Goal: Find specific page/section: Find specific page/section

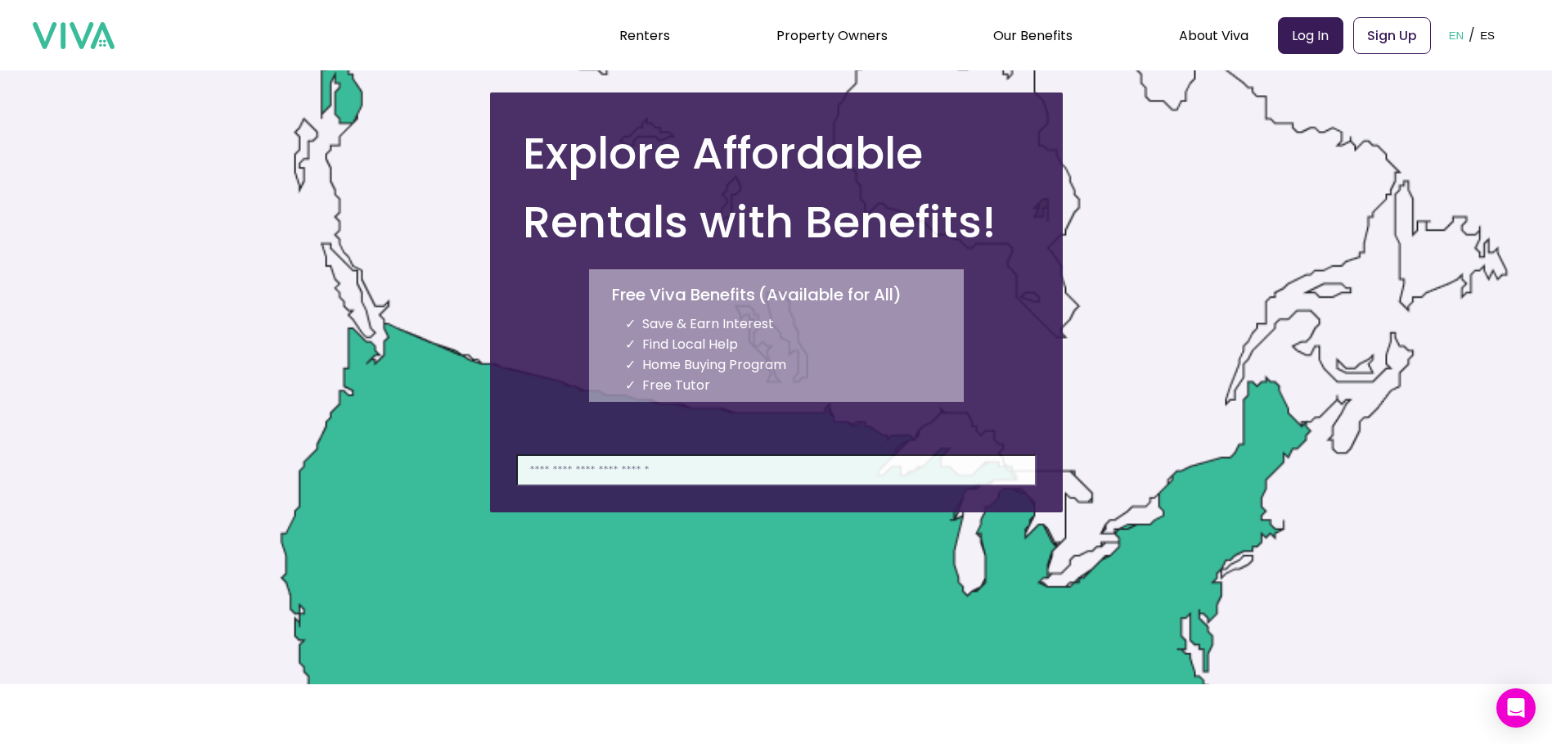
click at [747, 477] on input at bounding box center [776, 470] width 520 height 32
type input "**********"
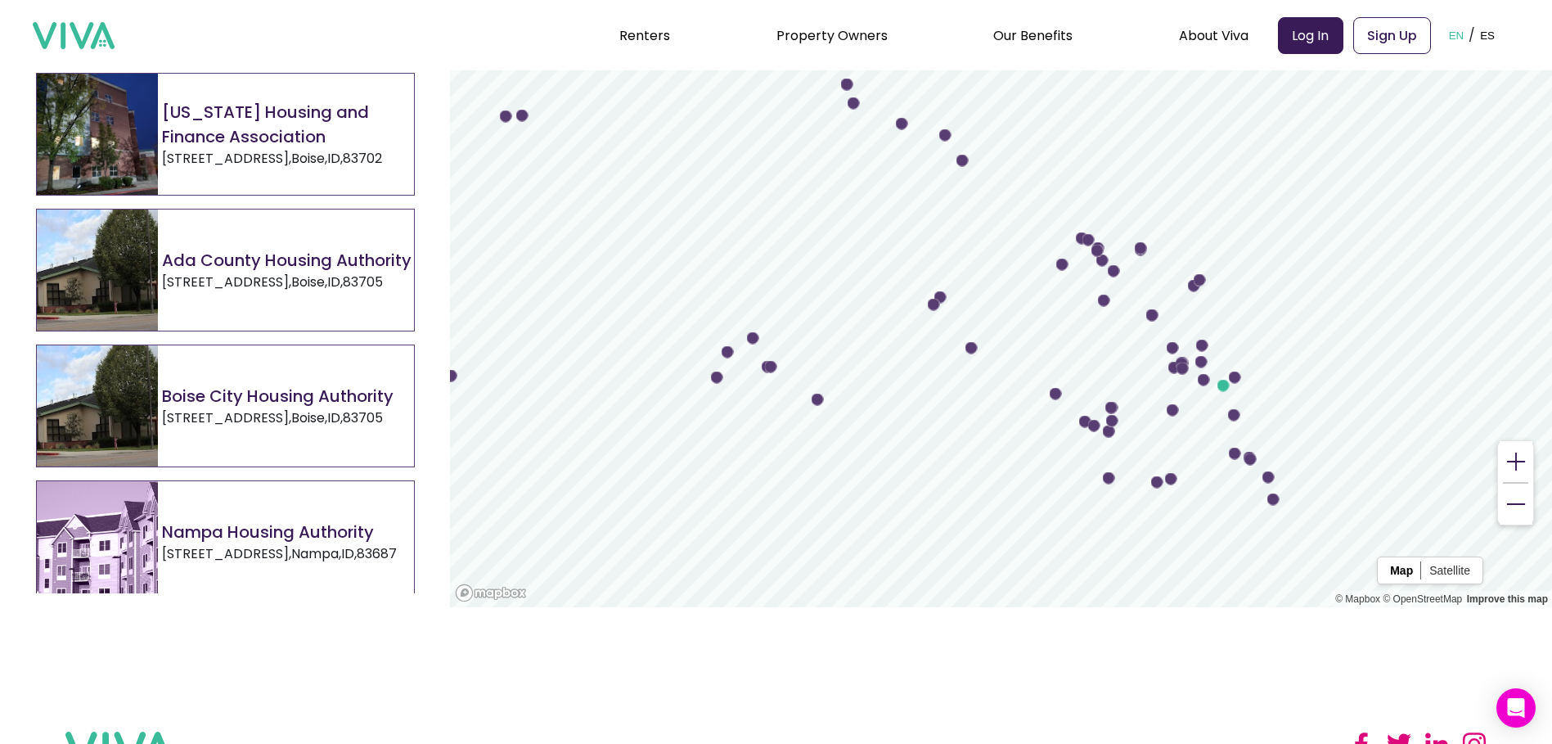
scroll to position [82, 0]
